Goal: Obtain resource: Download file/media

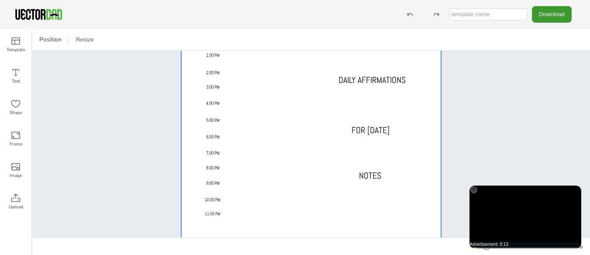
scroll to position [207, 0]
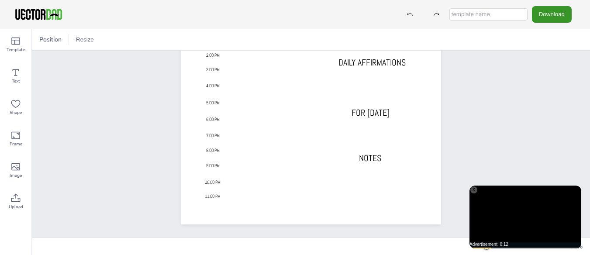
click at [567, 18] on button "Download" at bounding box center [552, 14] width 40 height 16
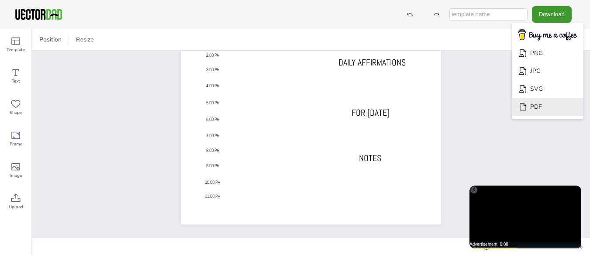
click at [552, 103] on li "PDF" at bounding box center [547, 107] width 72 height 18
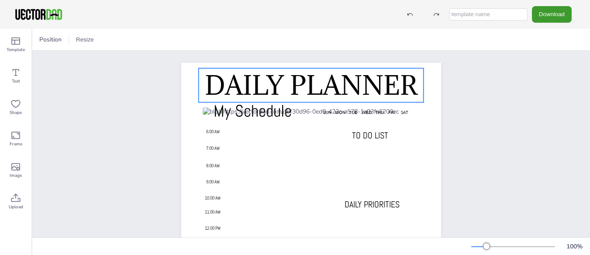
scroll to position [0, 0]
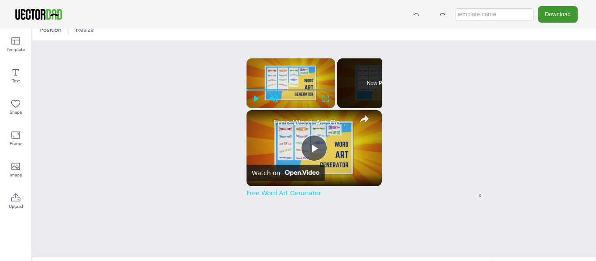
scroll to position [23, 0]
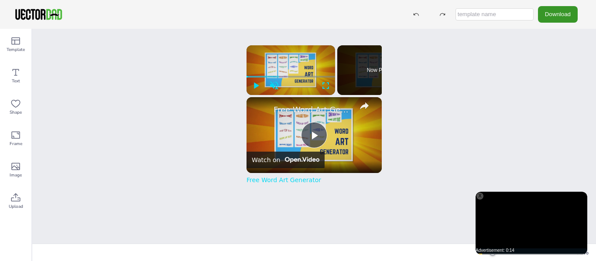
click at [552, 17] on button "Download" at bounding box center [558, 14] width 40 height 16
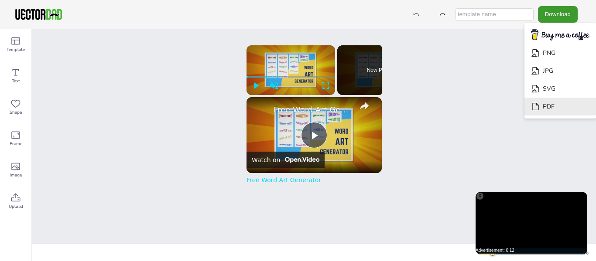
click at [554, 105] on li "PDF" at bounding box center [561, 107] width 72 height 18
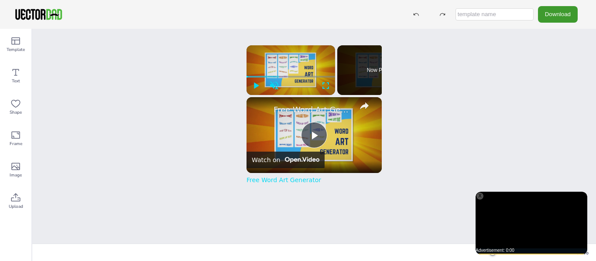
click at [439, 58] on div "Position Resize vectordad.com DAILY PLANNER x Please enable JavaScript Video Pl…" at bounding box center [314, 145] width 564 height 233
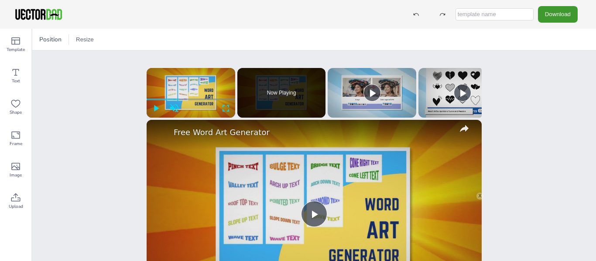
click at [476, 14] on input "text" at bounding box center [495, 14] width 78 height 12
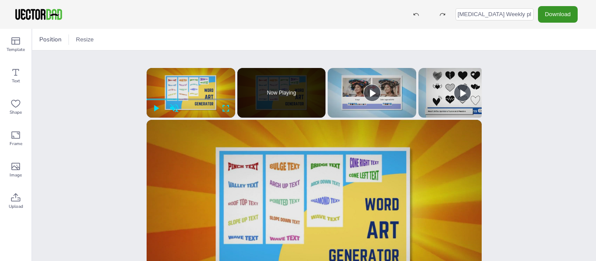
type input "ADHD Weekly planner"
click at [549, 16] on button "Download" at bounding box center [558, 14] width 40 height 16
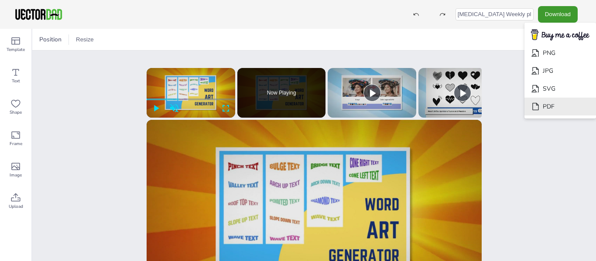
click at [542, 106] on li "PDF" at bounding box center [561, 107] width 72 height 18
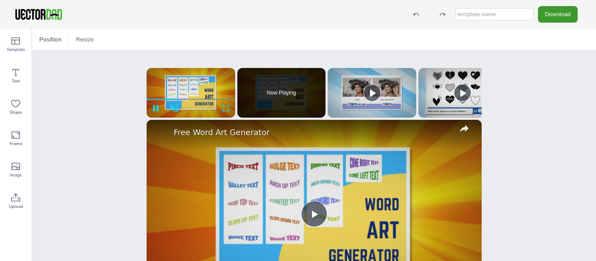
click at [504, 13] on input "text" at bounding box center [495, 14] width 78 height 12
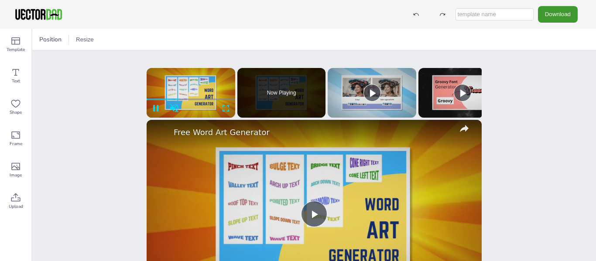
click at [498, 11] on input "text" at bounding box center [495, 14] width 78 height 12
type input "M"
type input "ADHD Monthly Planner"
click at [565, 16] on button "Download" at bounding box center [558, 14] width 40 height 16
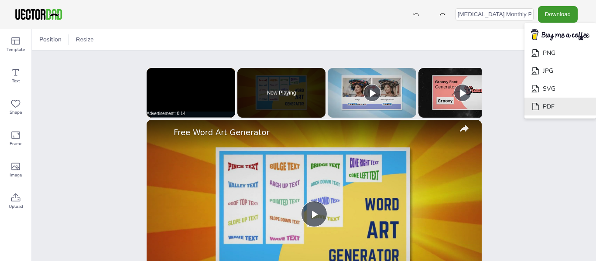
click at [559, 106] on li "PDF" at bounding box center [561, 107] width 72 height 18
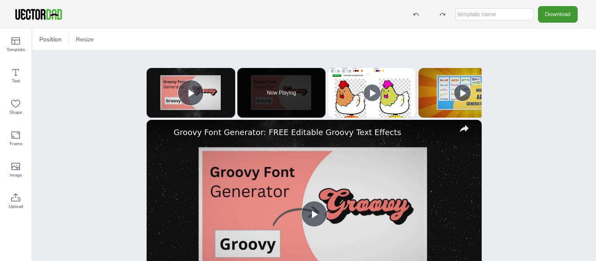
click at [479, 15] on input "text" at bounding box center [495, 14] width 78 height 12
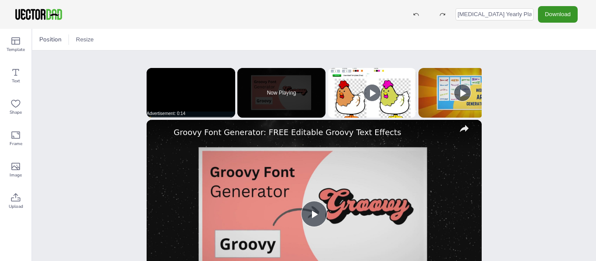
type input "ADHD Yearly Planner"
click at [569, 14] on button "Download" at bounding box center [558, 14] width 40 height 16
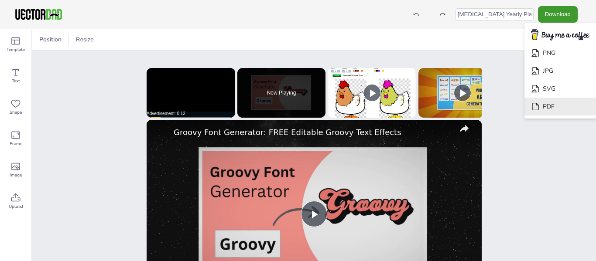
click at [546, 105] on li "PDF" at bounding box center [561, 107] width 72 height 18
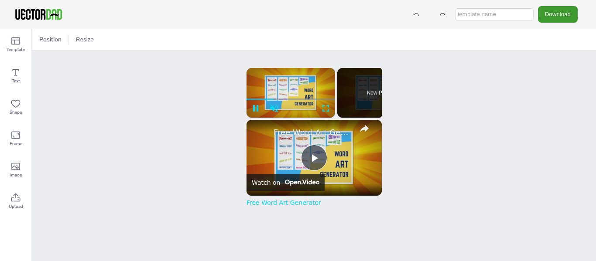
click at [504, 16] on input "text" at bounding box center [495, 14] width 78 height 12
type input "ADHD Weekly Meal Planner"
click at [557, 12] on button "Download" at bounding box center [558, 14] width 40 height 16
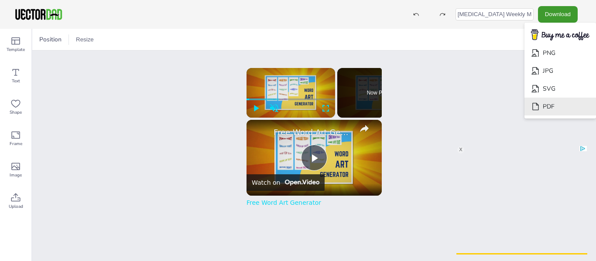
click at [556, 106] on li "PDF" at bounding box center [561, 107] width 72 height 18
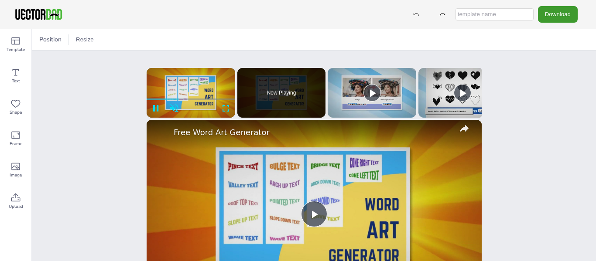
click at [473, 11] on input "text" at bounding box center [495, 14] width 78 height 12
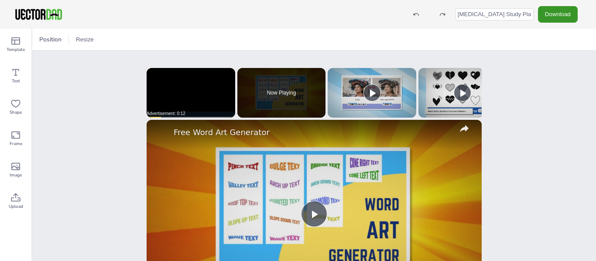
type input "[MEDICAL_DATA] Study Planner"
click at [571, 13] on button "Download" at bounding box center [558, 14] width 40 height 16
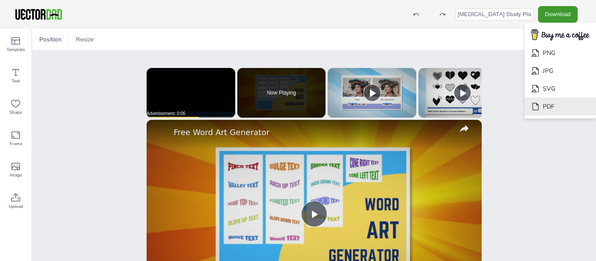
drag, startPoint x: 556, startPoint y: 106, endPoint x: 574, endPoint y: 112, distance: 19.5
click at [574, 112] on li "PDF" at bounding box center [561, 107] width 72 height 18
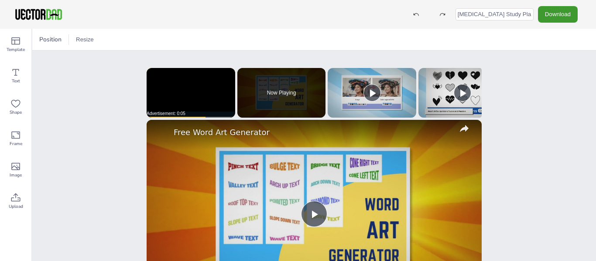
drag, startPoint x: 574, startPoint y: 112, endPoint x: 426, endPoint y: 3, distance: 183.7
click at [426, 3] on div "ADHD Study Planner Download PNG JPG SVG PDF Template Text Shape Frame Image Upl…" at bounding box center [298, 130] width 596 height 261
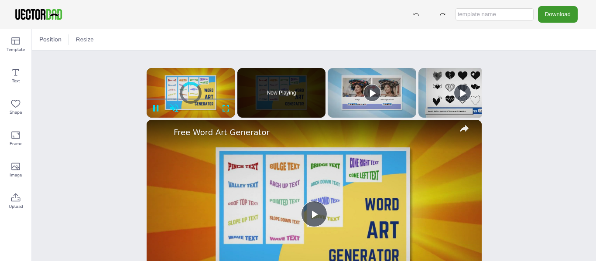
click at [500, 15] on input "text" at bounding box center [495, 14] width 78 height 12
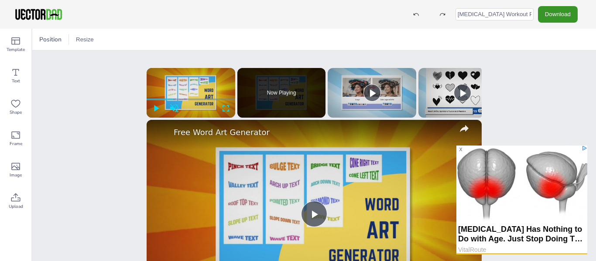
type input "[MEDICAL_DATA] Workout Planner"
click at [570, 18] on button "Download" at bounding box center [558, 14] width 40 height 16
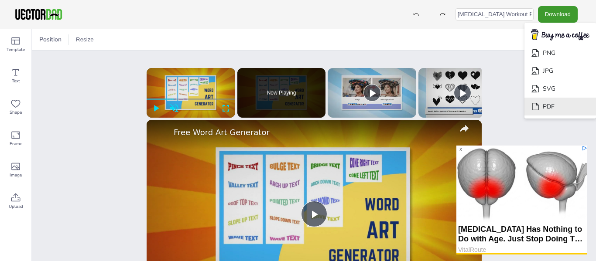
click at [550, 108] on li "PDF" at bounding box center [561, 107] width 72 height 18
